Goal: Task Accomplishment & Management: Manage account settings

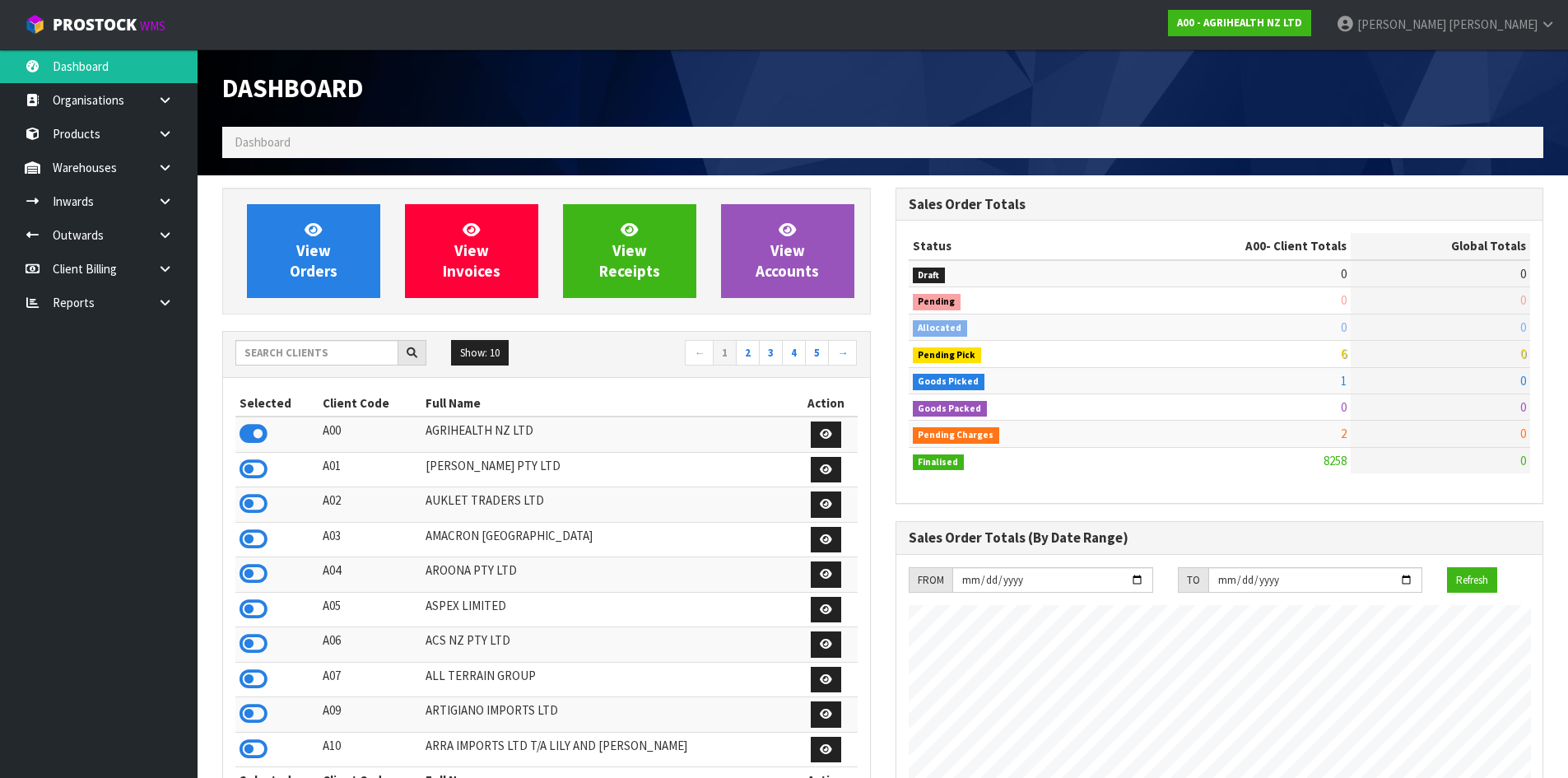
scroll to position [1247, 673]
click at [312, 355] on input "text" at bounding box center [317, 353] width 163 height 25
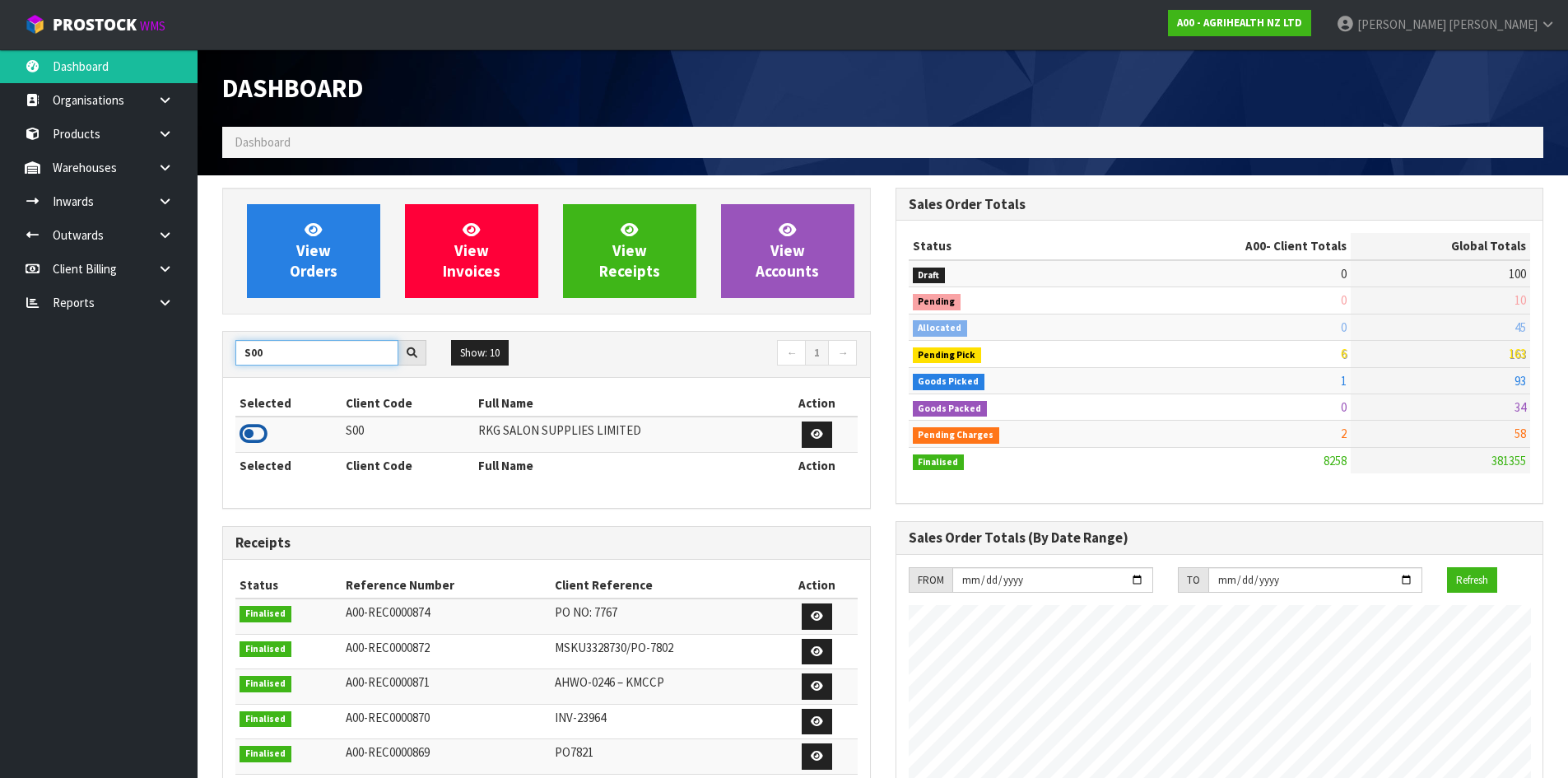
type input "S00"
click at [255, 428] on icon at bounding box center [253, 433] width 28 height 24
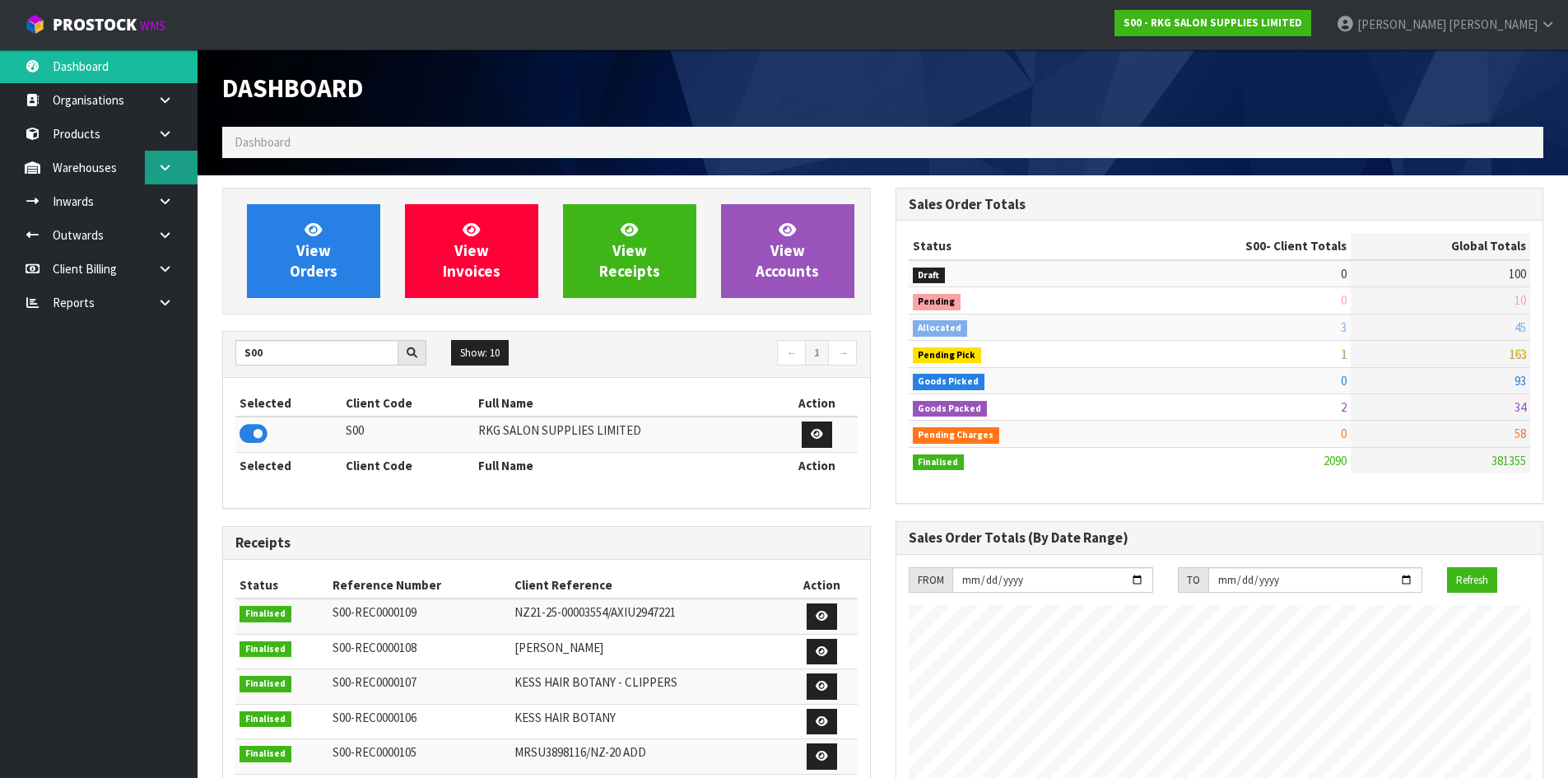
click at [165, 167] on icon at bounding box center [165, 167] width 16 height 13
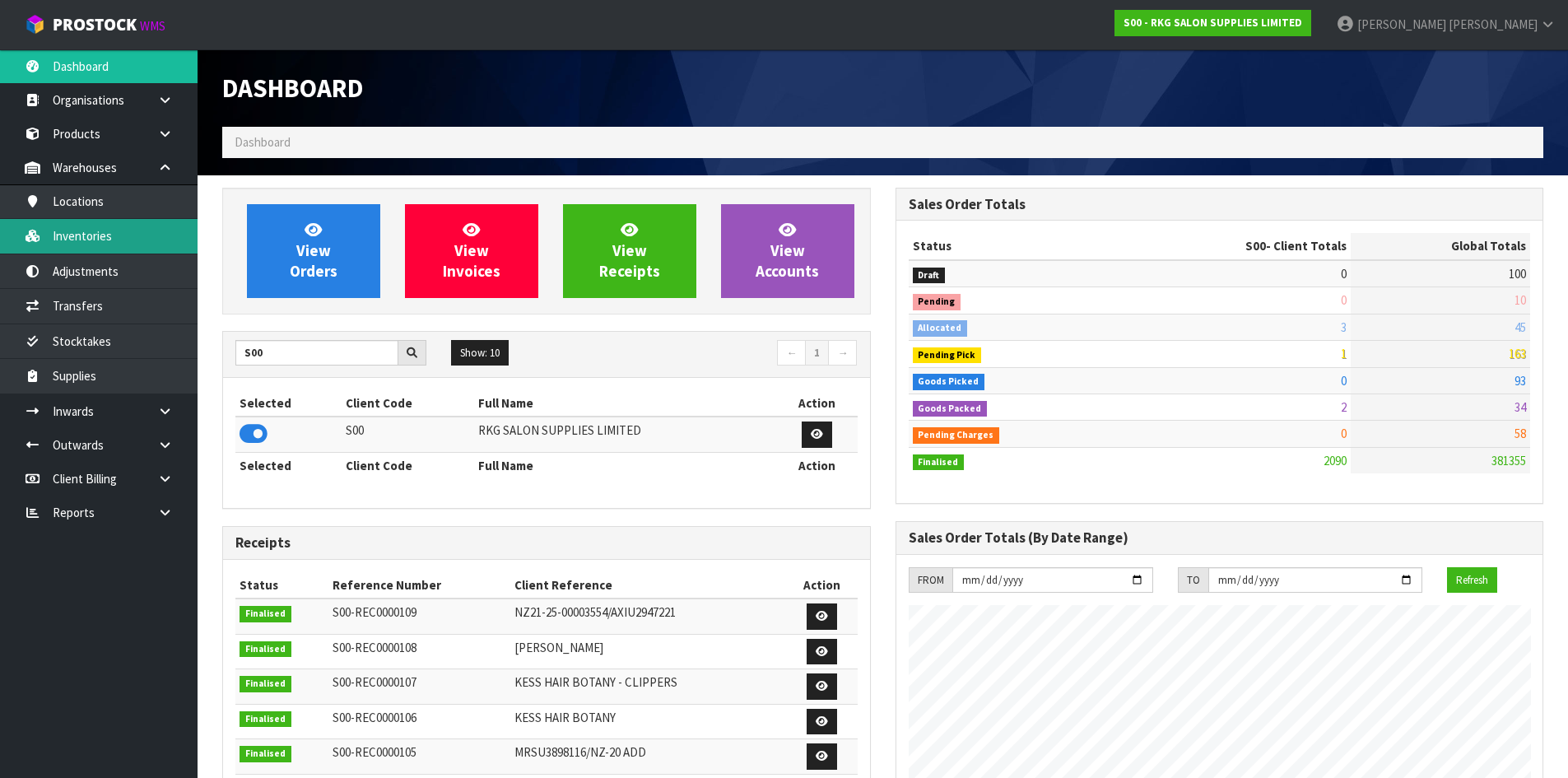
click at [147, 222] on link "Inventories" at bounding box center [99, 235] width 198 height 33
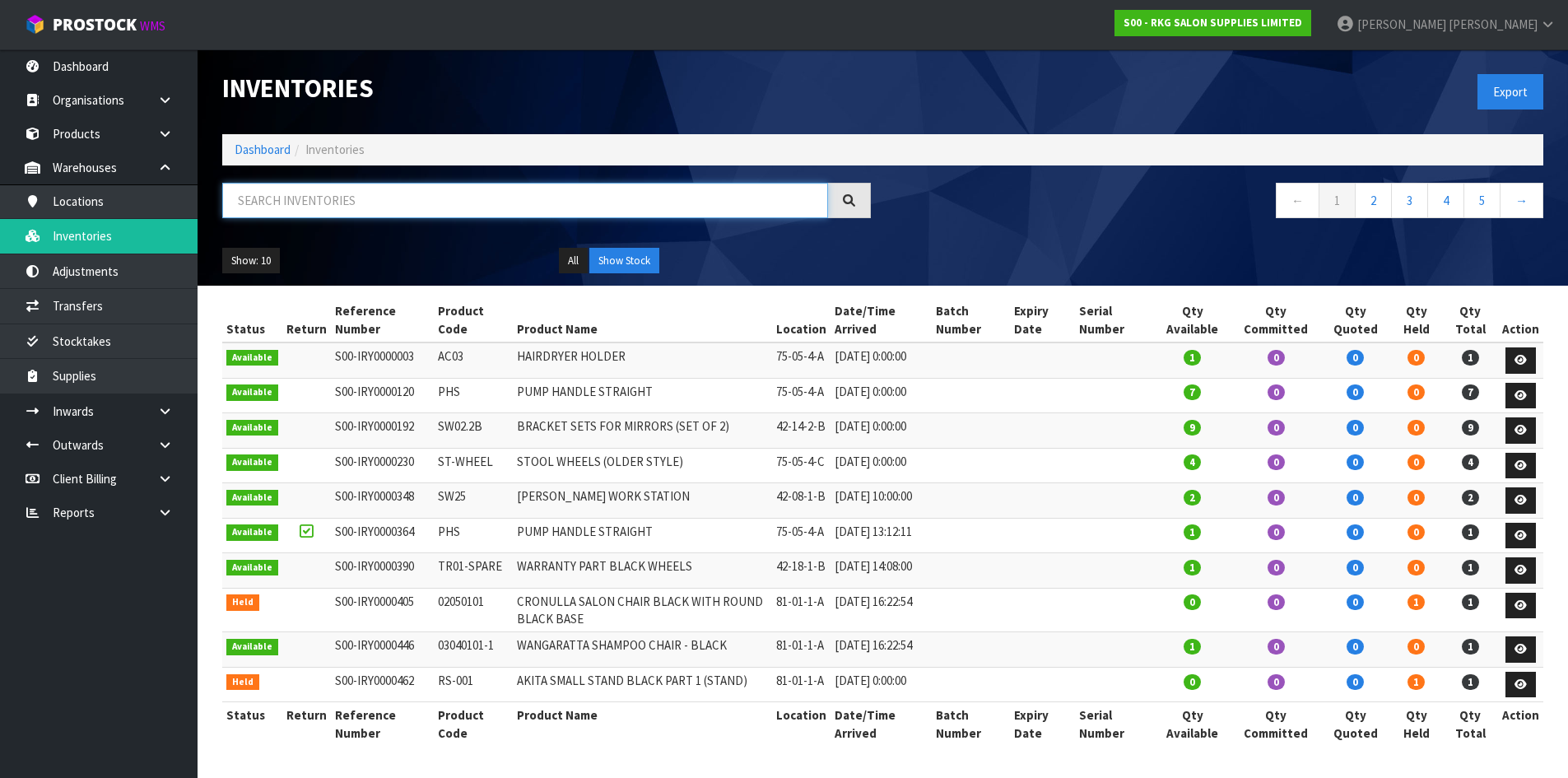
click at [273, 209] on input "text" at bounding box center [524, 200] width 606 height 35
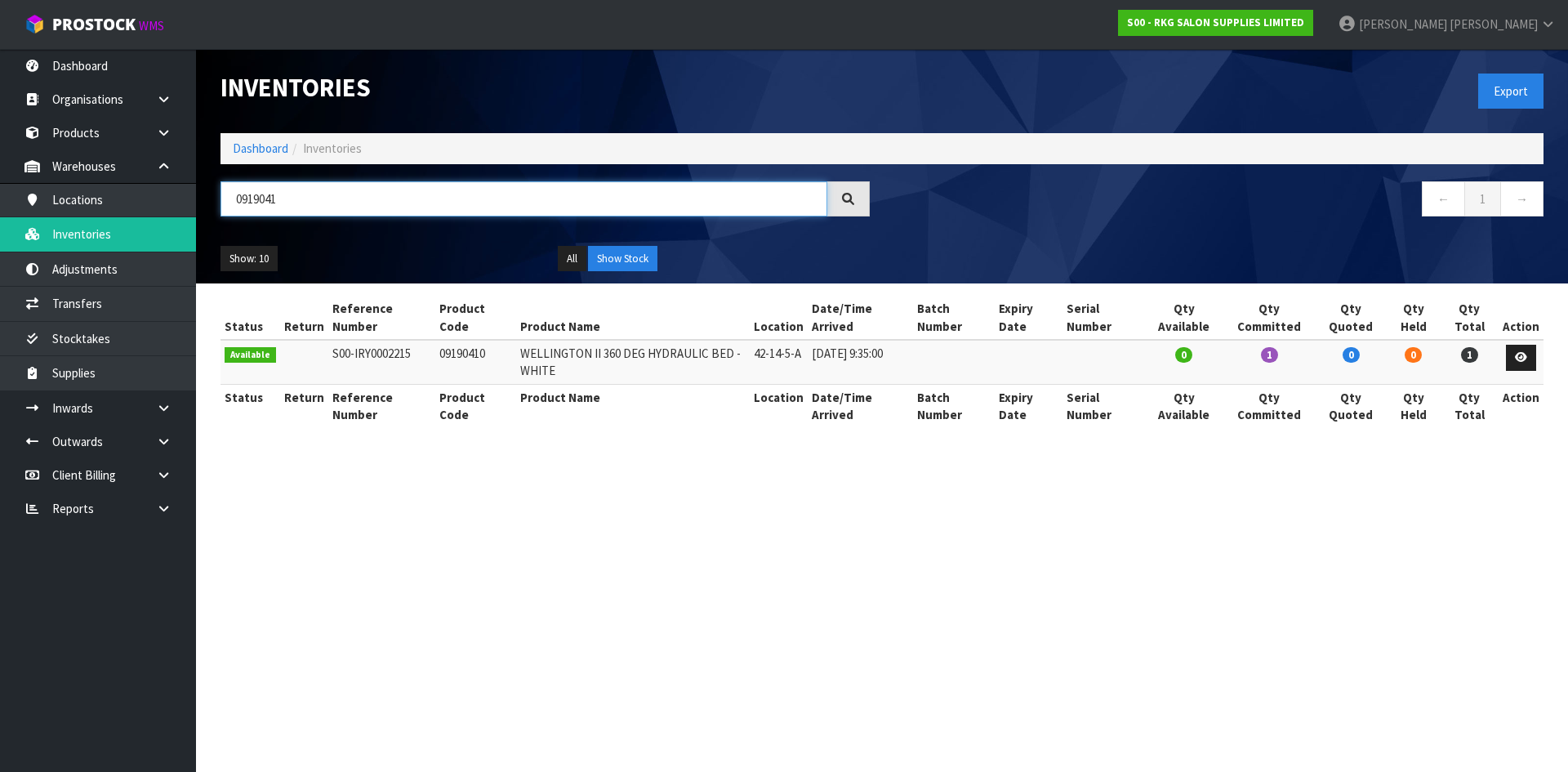
type input "09190410"
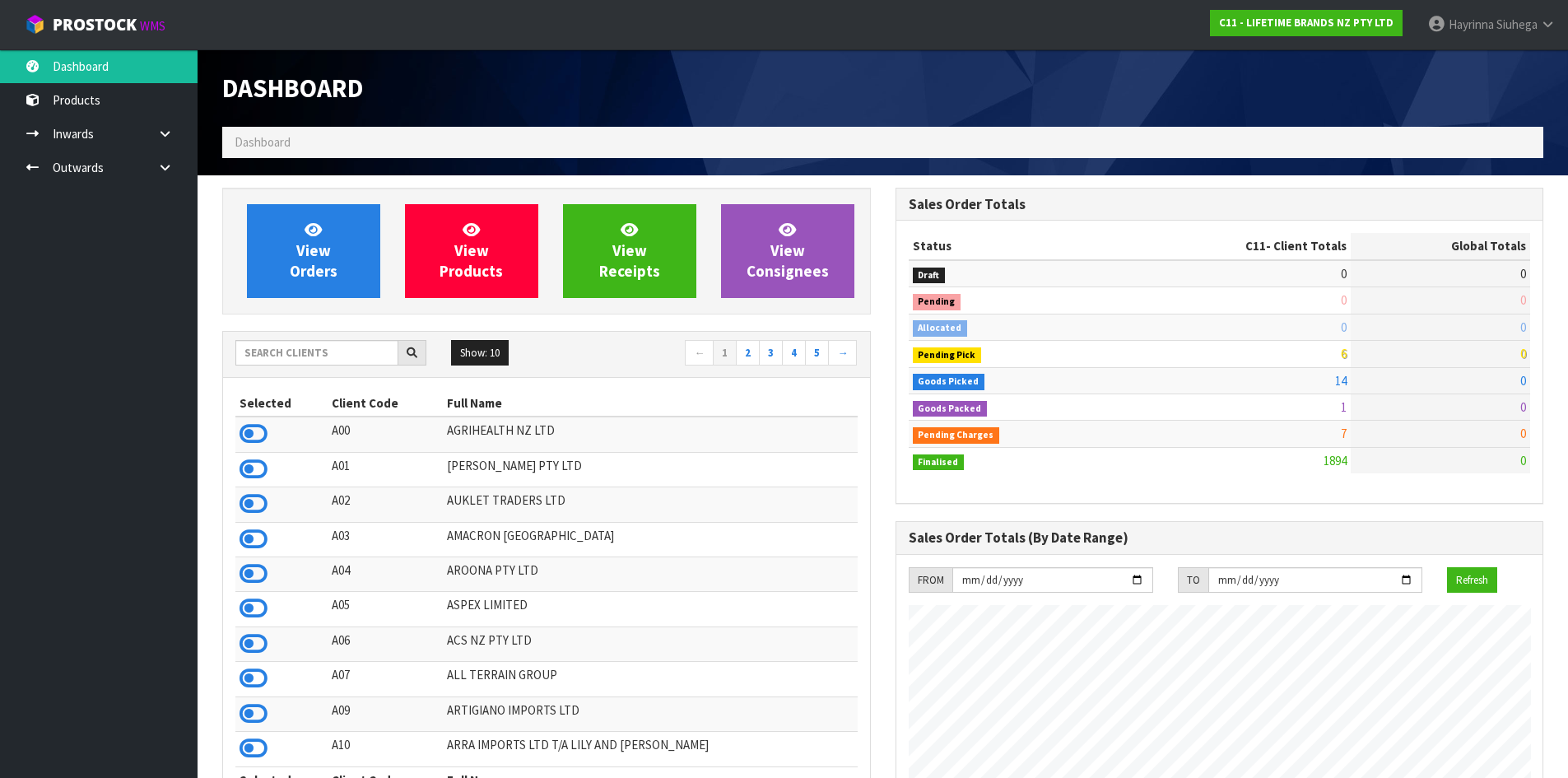
scroll to position [1247, 673]
click at [339, 231] on link "View Orders" at bounding box center [313, 251] width 133 height 94
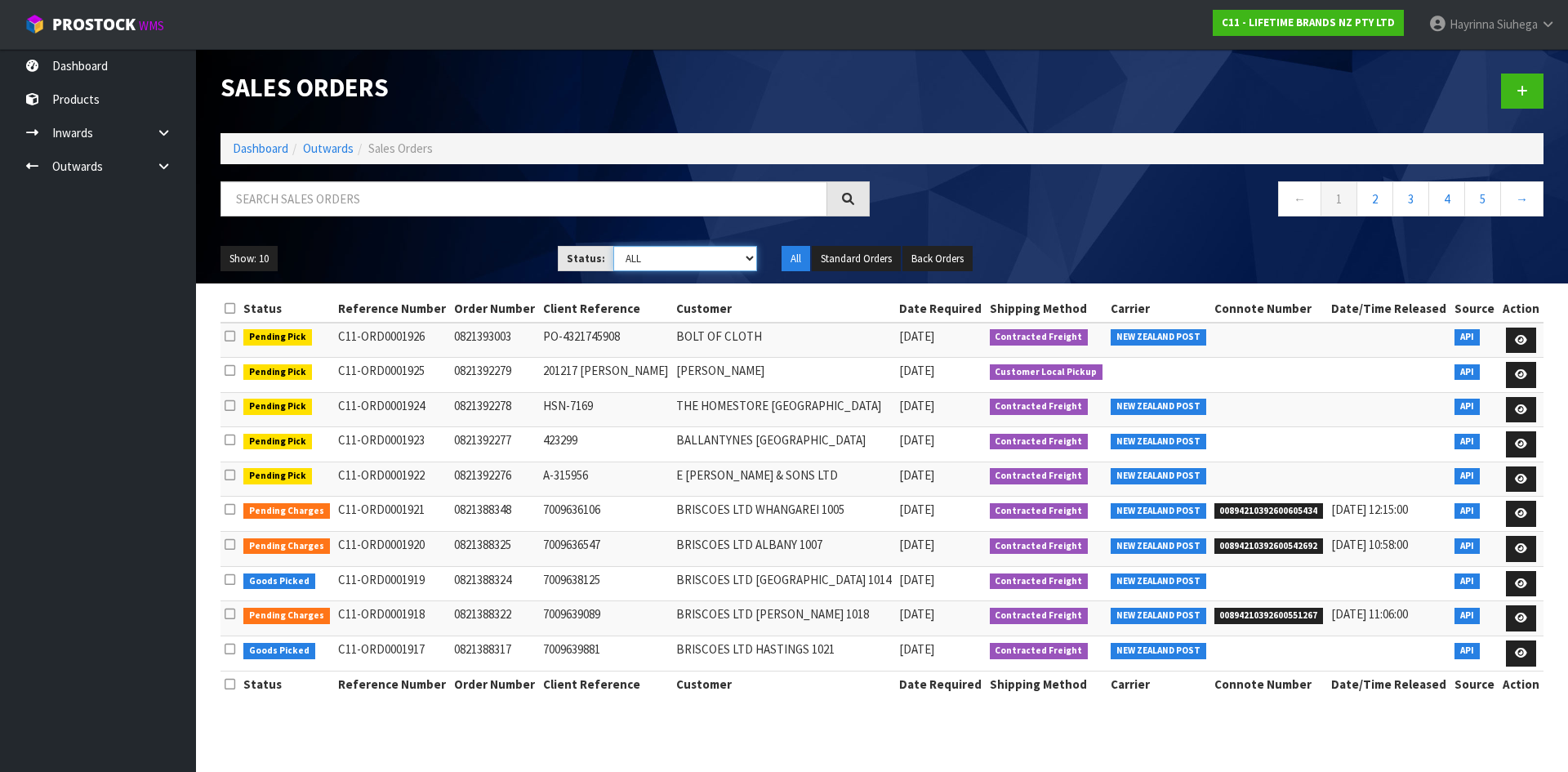
click at [646, 259] on select "Draft Pending Allocated Pending Pick Goods Picked Goods Packed Pending Charges …" at bounding box center [686, 258] width 145 height 25
select select "string:3"
click at [613, 246] on select "Draft Pending Allocated Pending Pick Goods Picked Goods Packed Pending Charges …" at bounding box center [686, 258] width 145 height 25
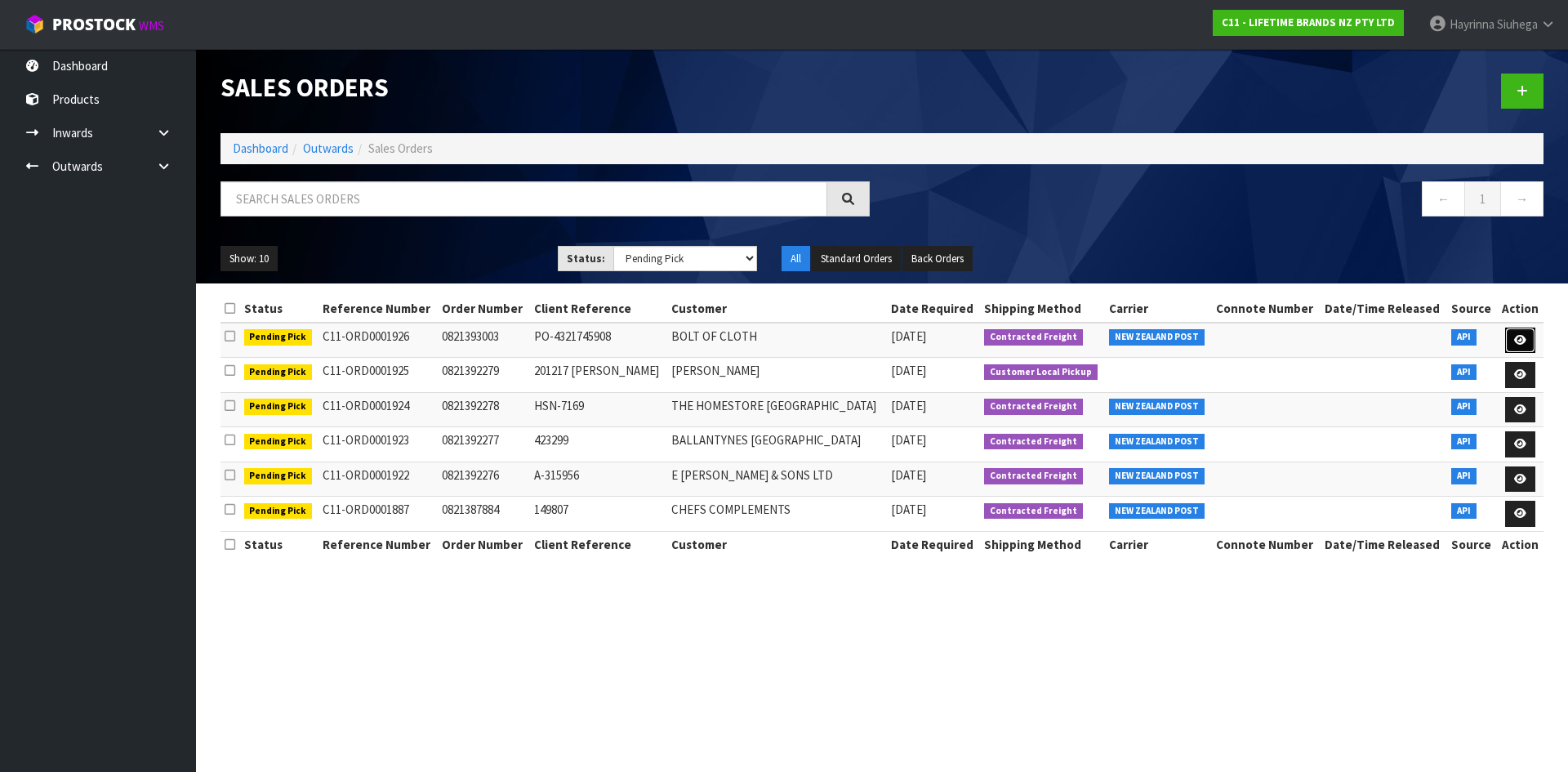
click at [1524, 336] on icon at bounding box center [1520, 340] width 12 height 11
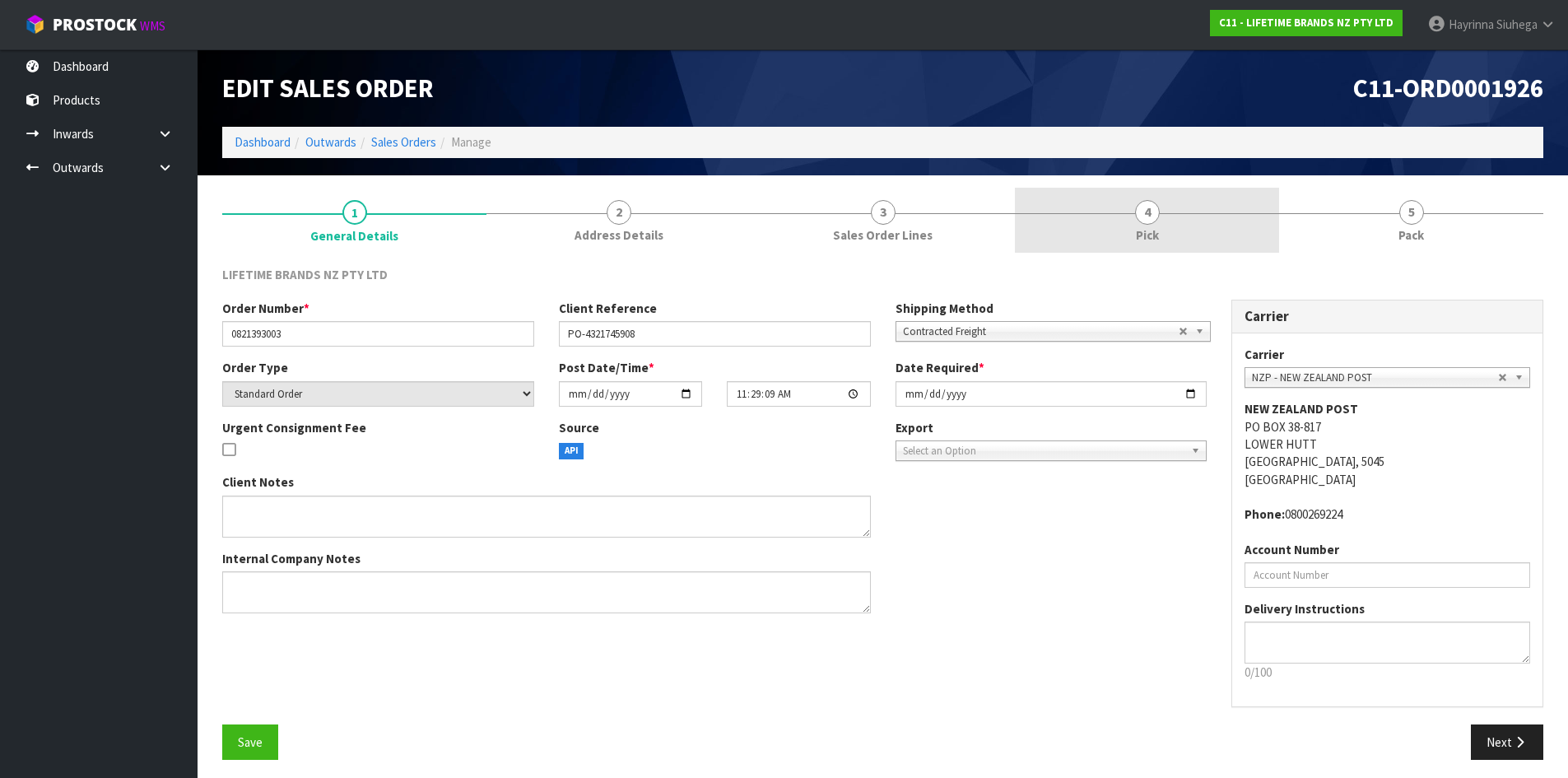
click at [1247, 229] on link "4 Pick" at bounding box center [1147, 220] width 264 height 65
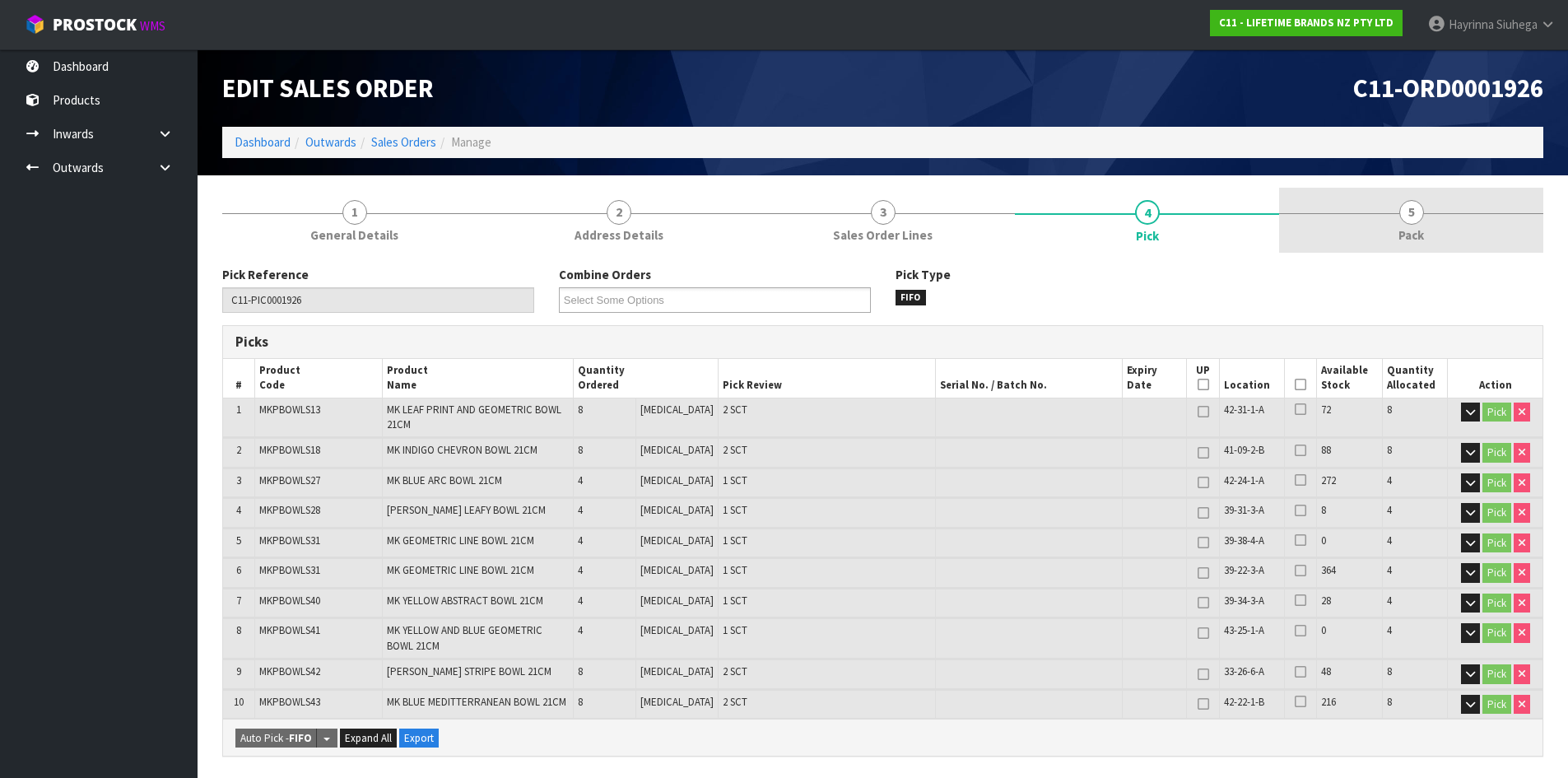
click at [1350, 221] on link "5 Pack" at bounding box center [1411, 220] width 264 height 65
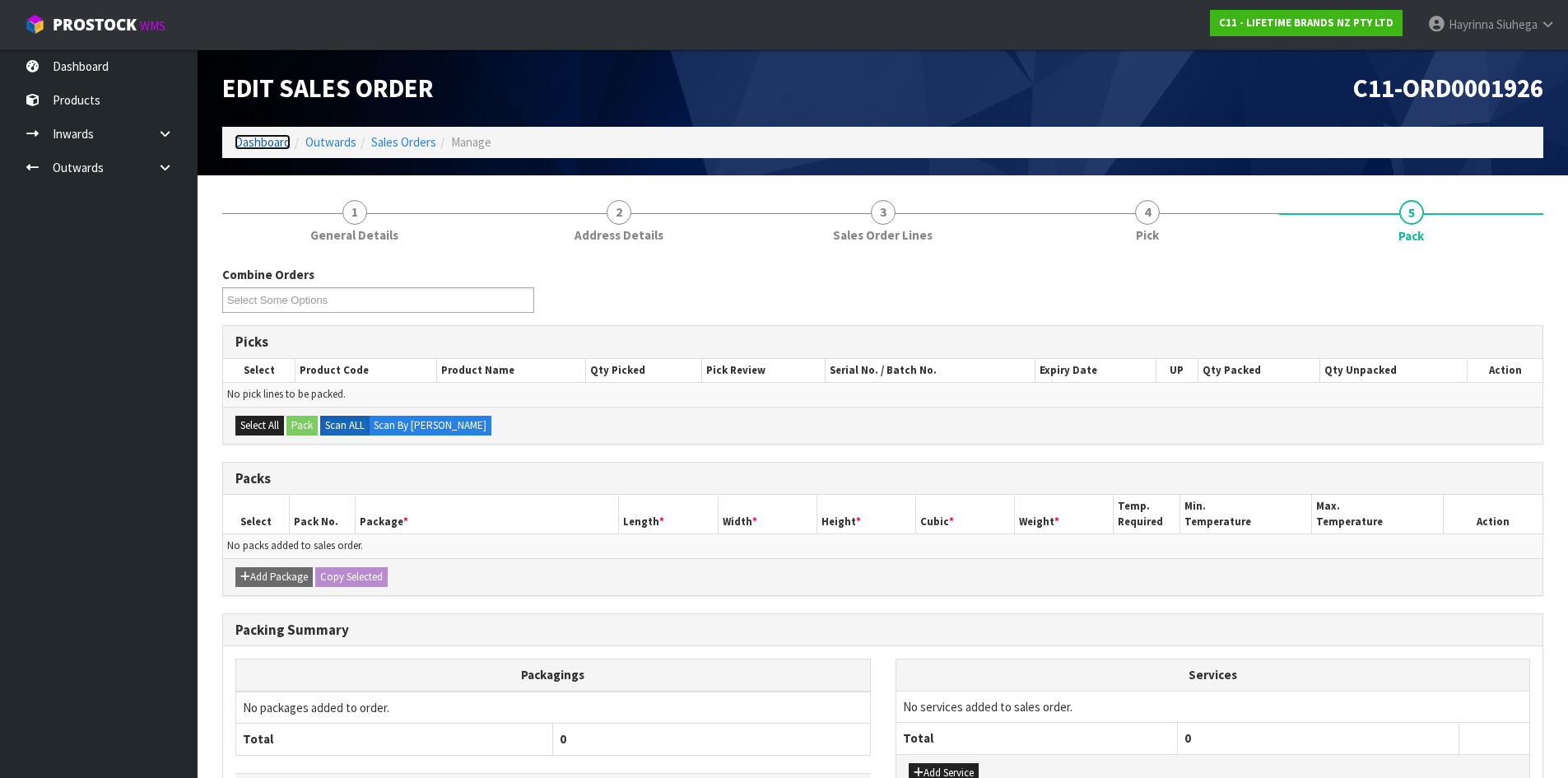
click at [265, 137] on link "Dashboard" at bounding box center [262, 142] width 56 height 16
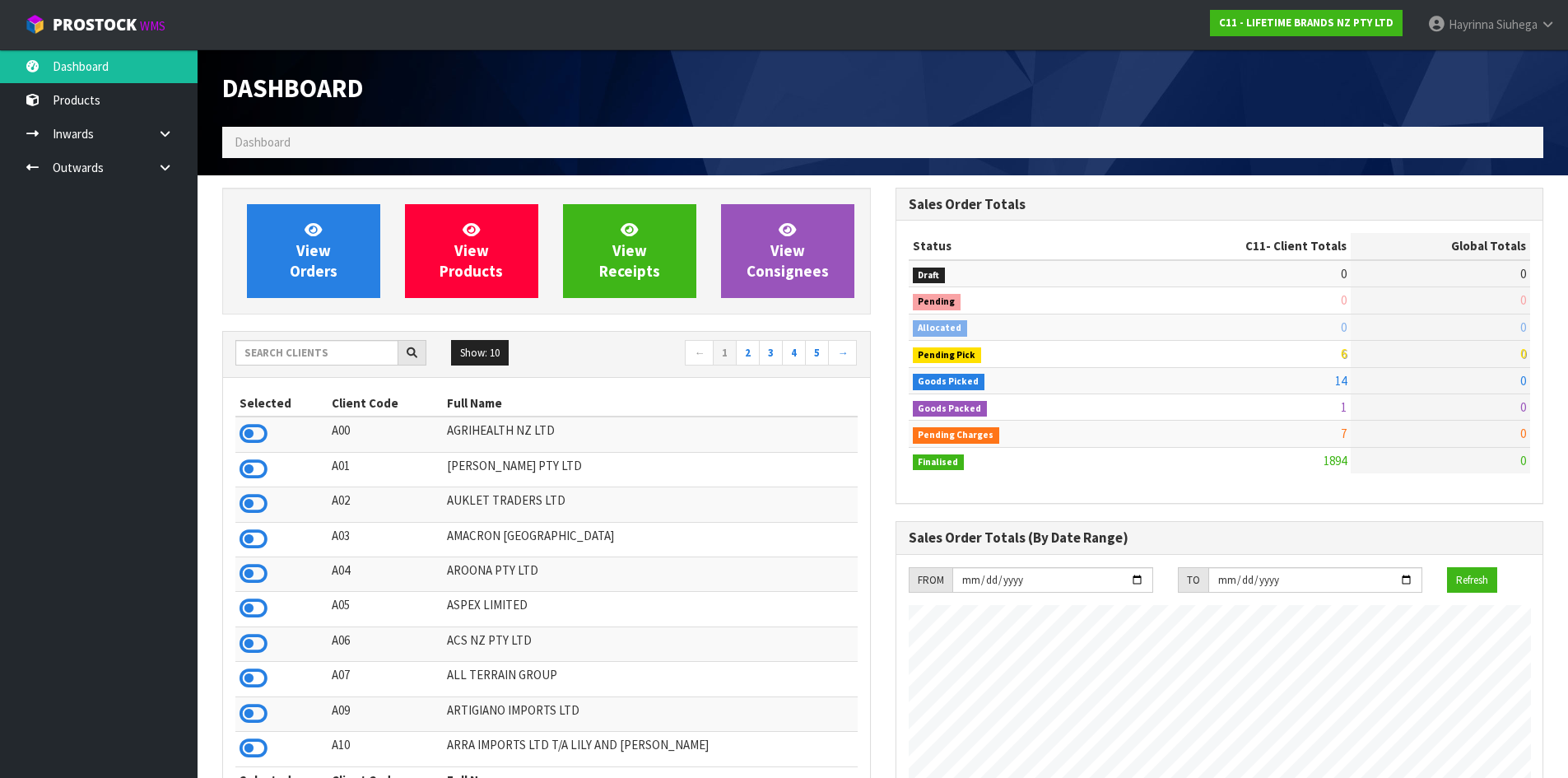
scroll to position [1247, 673]
